Goal: Task Accomplishment & Management: Manage account settings

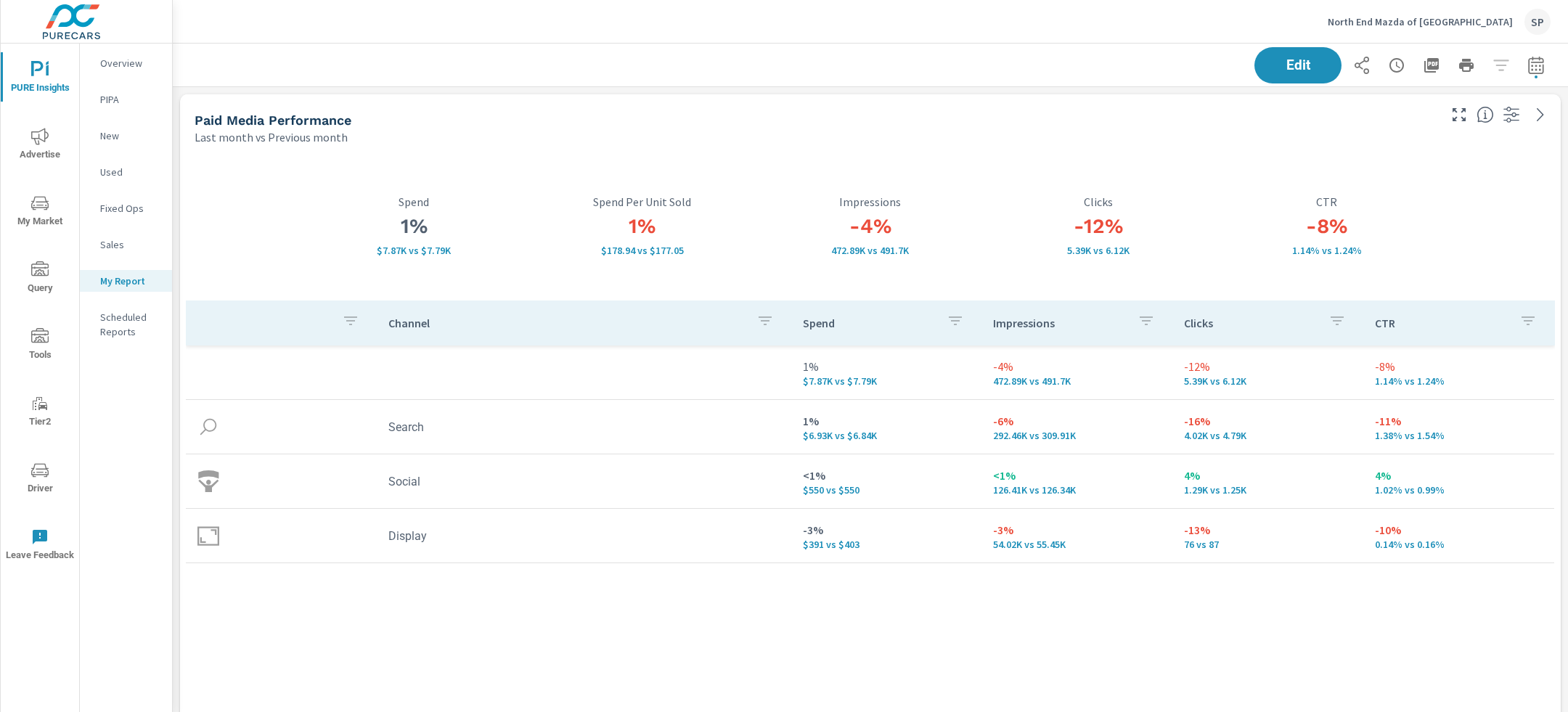
scroll to position [5850, 1396]
click at [1462, 21] on p "North End Mazda of [GEOGRAPHIC_DATA]" at bounding box center [1421, 22] width 185 height 13
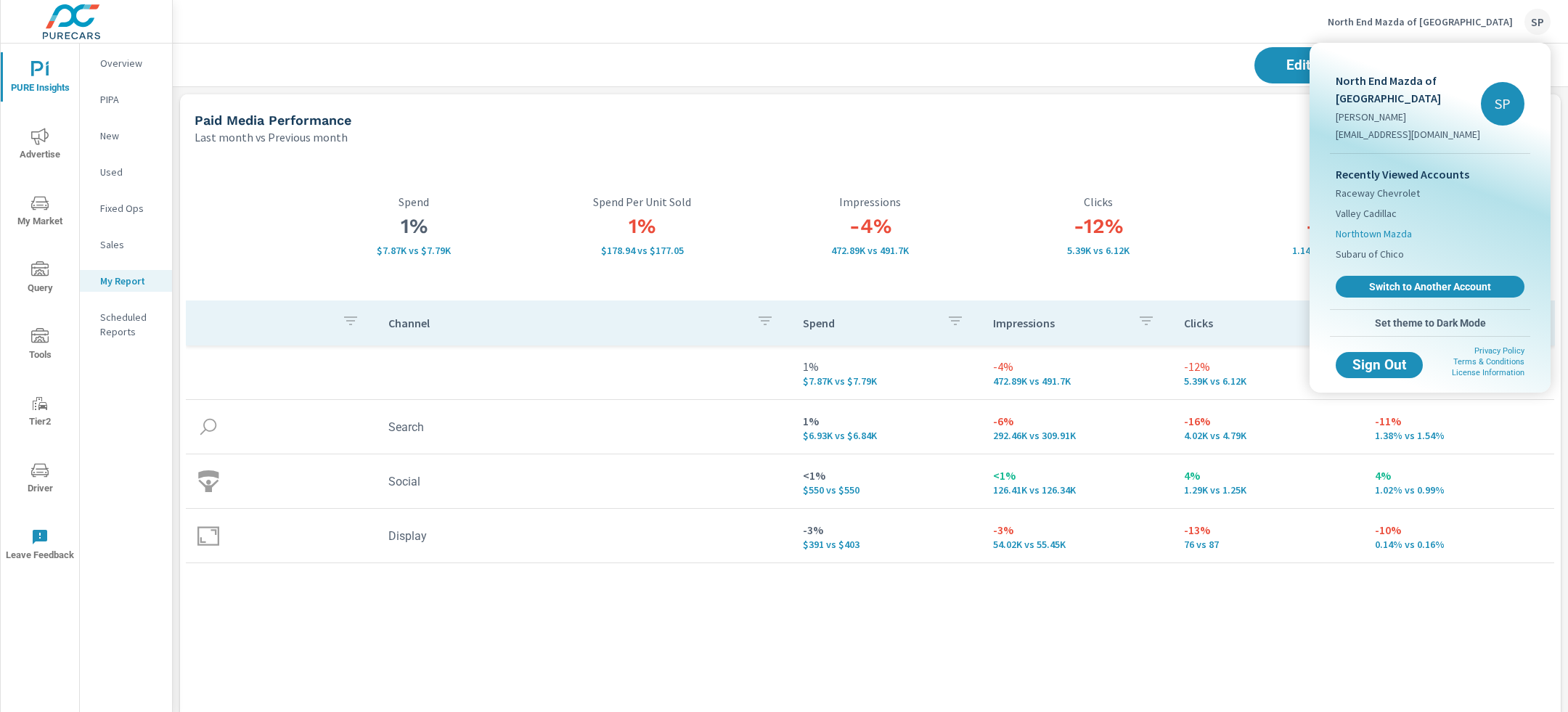
click at [1378, 234] on span "Northtown Mazda" at bounding box center [1374, 233] width 76 height 14
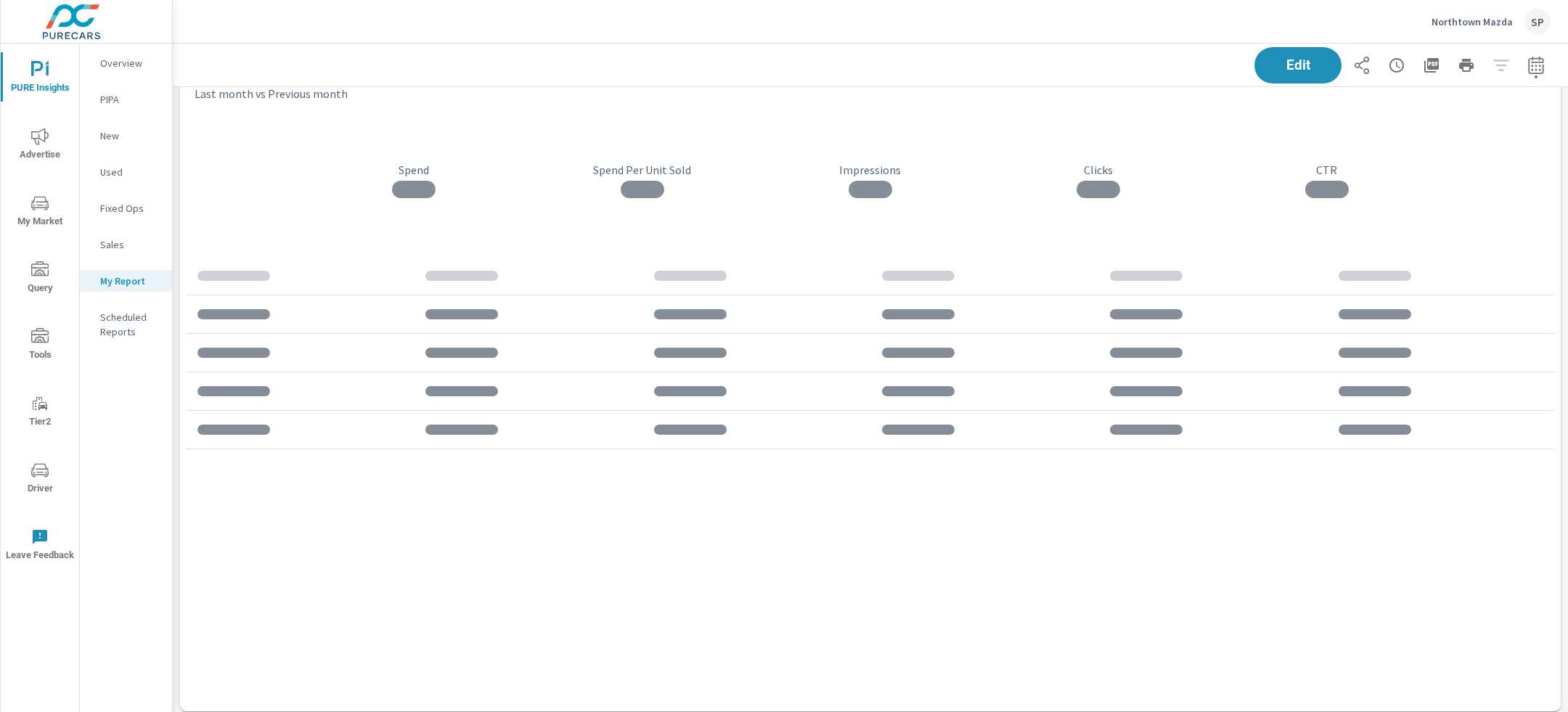
scroll to position [8187, 1396]
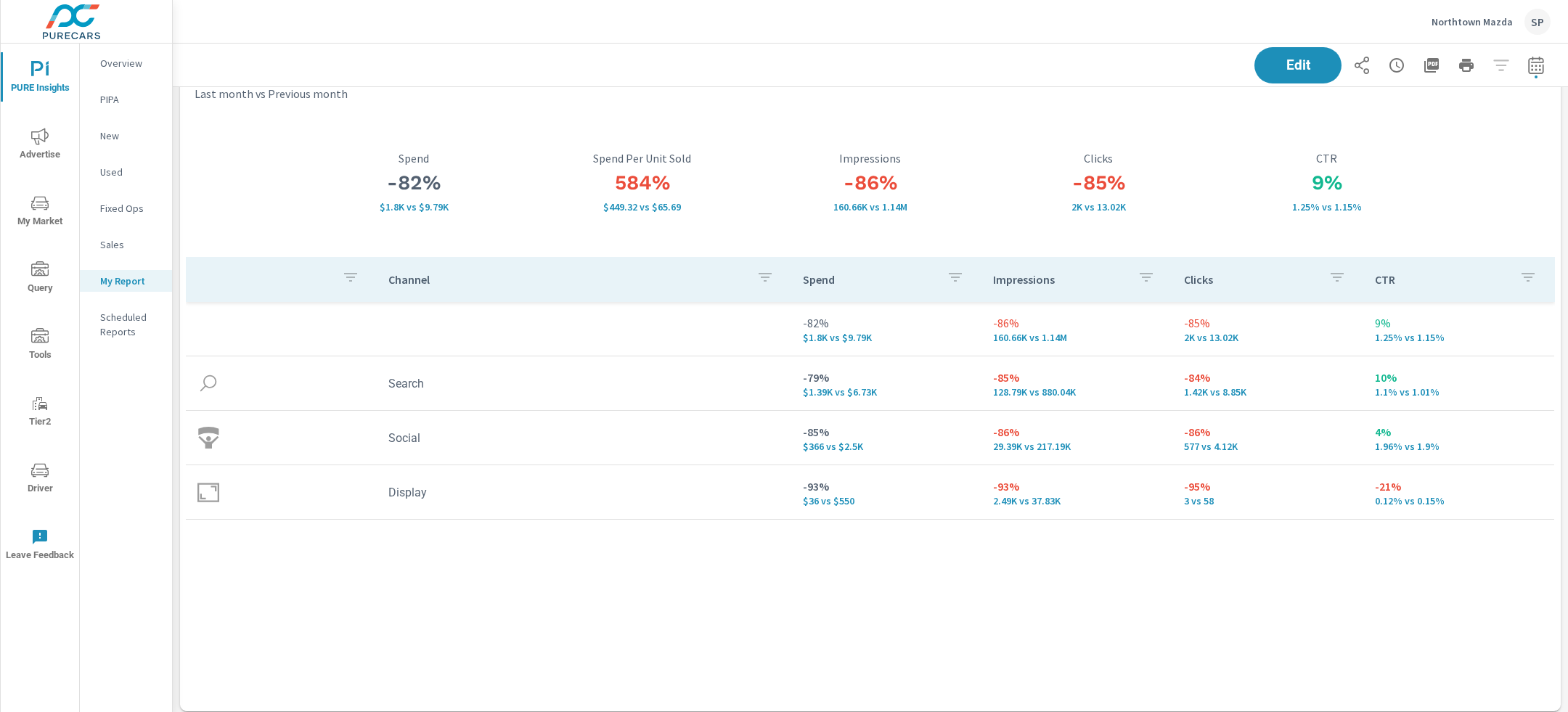
click at [1542, 57] on icon "button" at bounding box center [1536, 65] width 18 height 18
select select "Last month"
select select "Previous month"
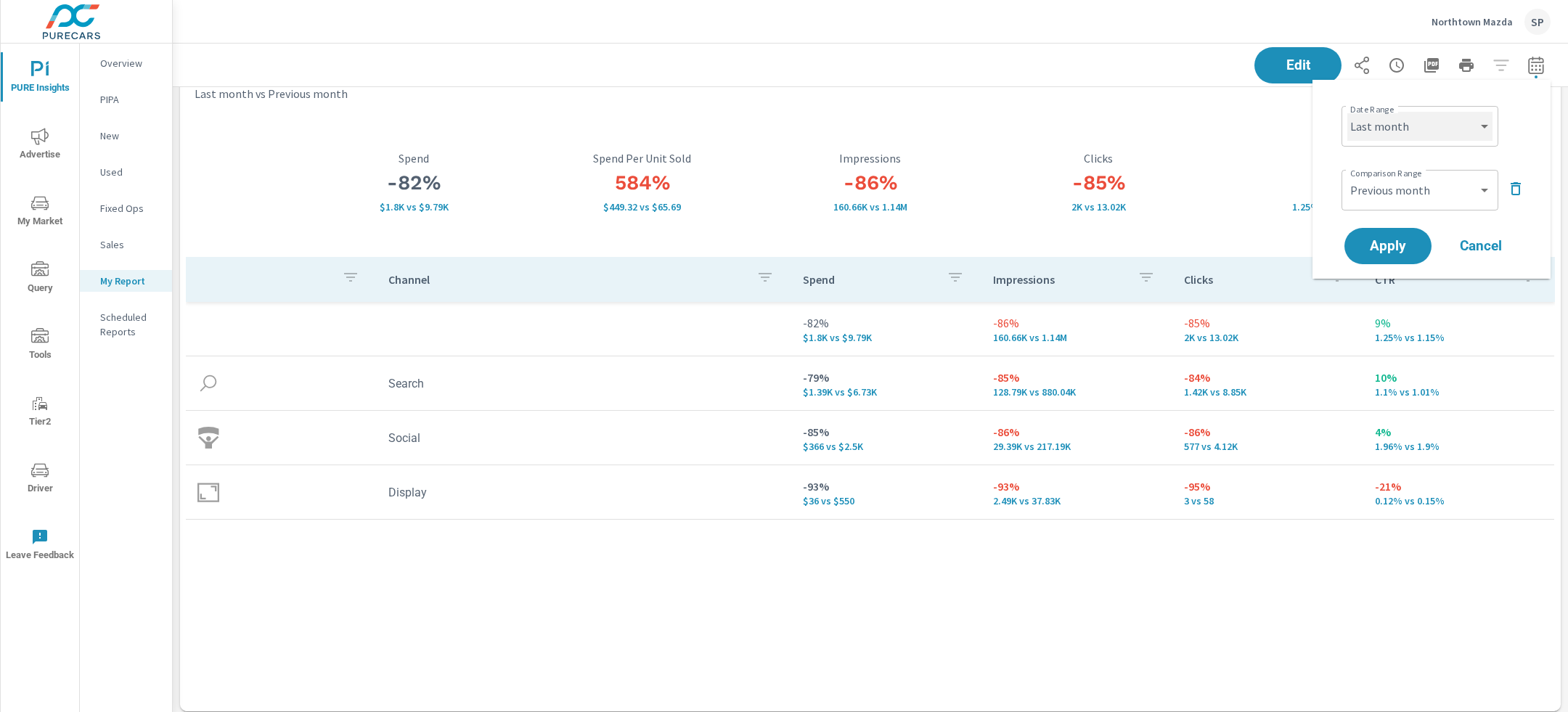
click at [1487, 124] on select "Custom [DATE] Last week Last 7 days Last 14 days Last 30 days Last 45 days Last…" at bounding box center [1420, 126] width 145 height 29
click at [1348, 111] on select "Custom [DATE] Last week Last 7 days Last 14 days Last 30 days Last 45 days Last…" at bounding box center [1420, 126] width 145 height 29
select select "Month to date"
click at [1511, 178] on button "button" at bounding box center [1516, 188] width 23 height 23
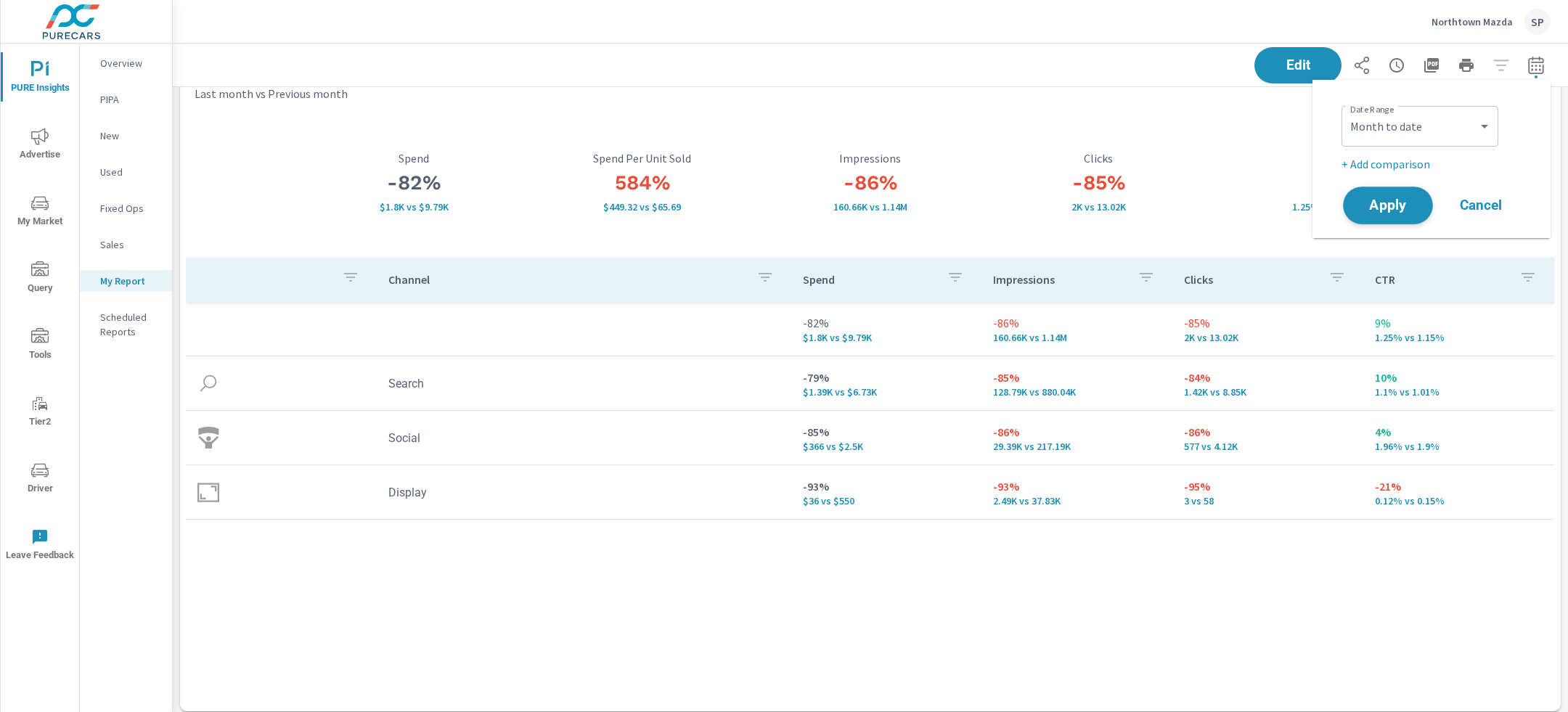
click at [1344, 204] on button "Apply" at bounding box center [1388, 205] width 90 height 38
